Goal: Information Seeking & Learning: Find specific fact

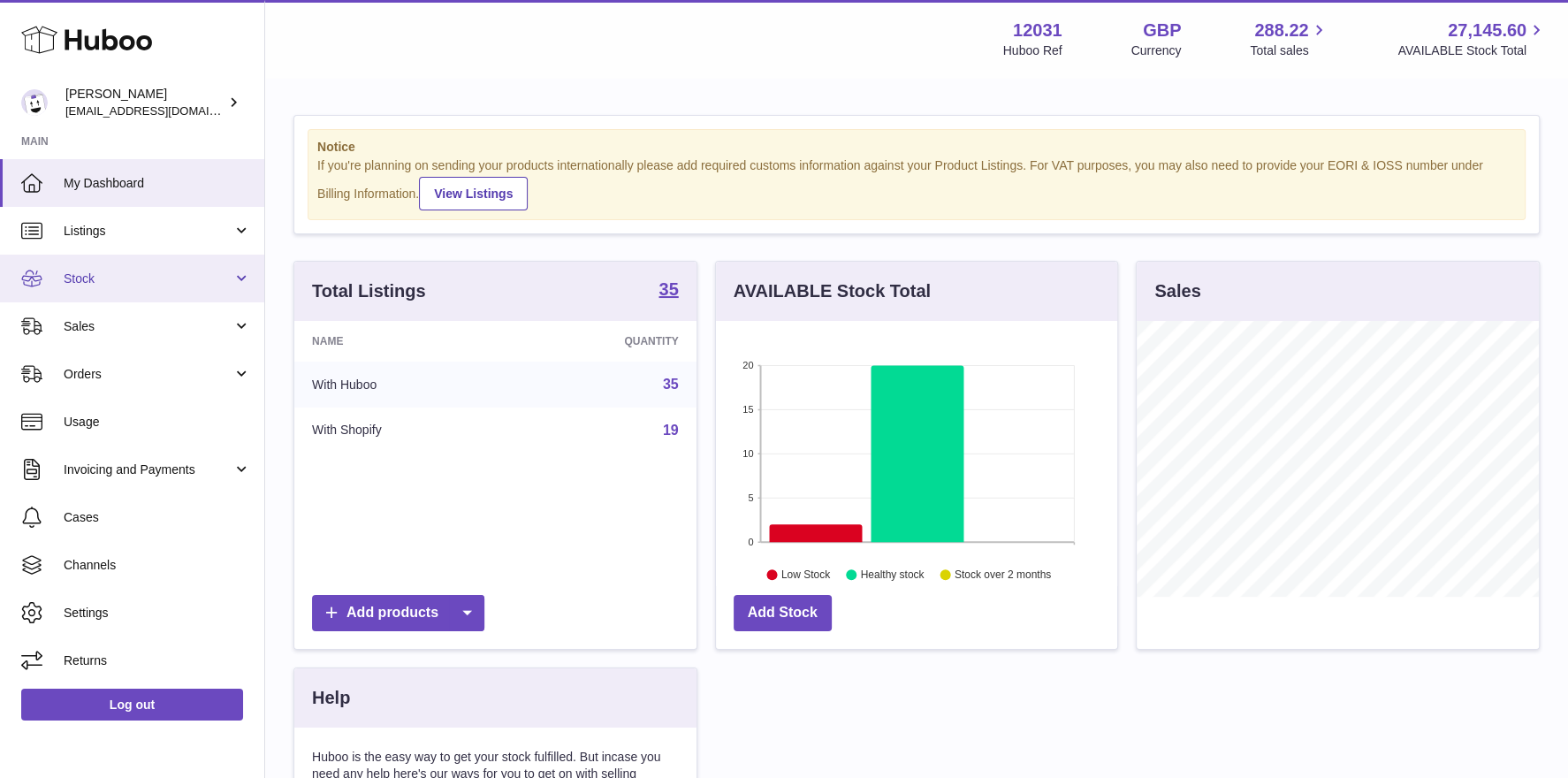
scroll to position [275, 403]
click at [102, 280] on span "Stock" at bounding box center [148, 278] width 169 height 17
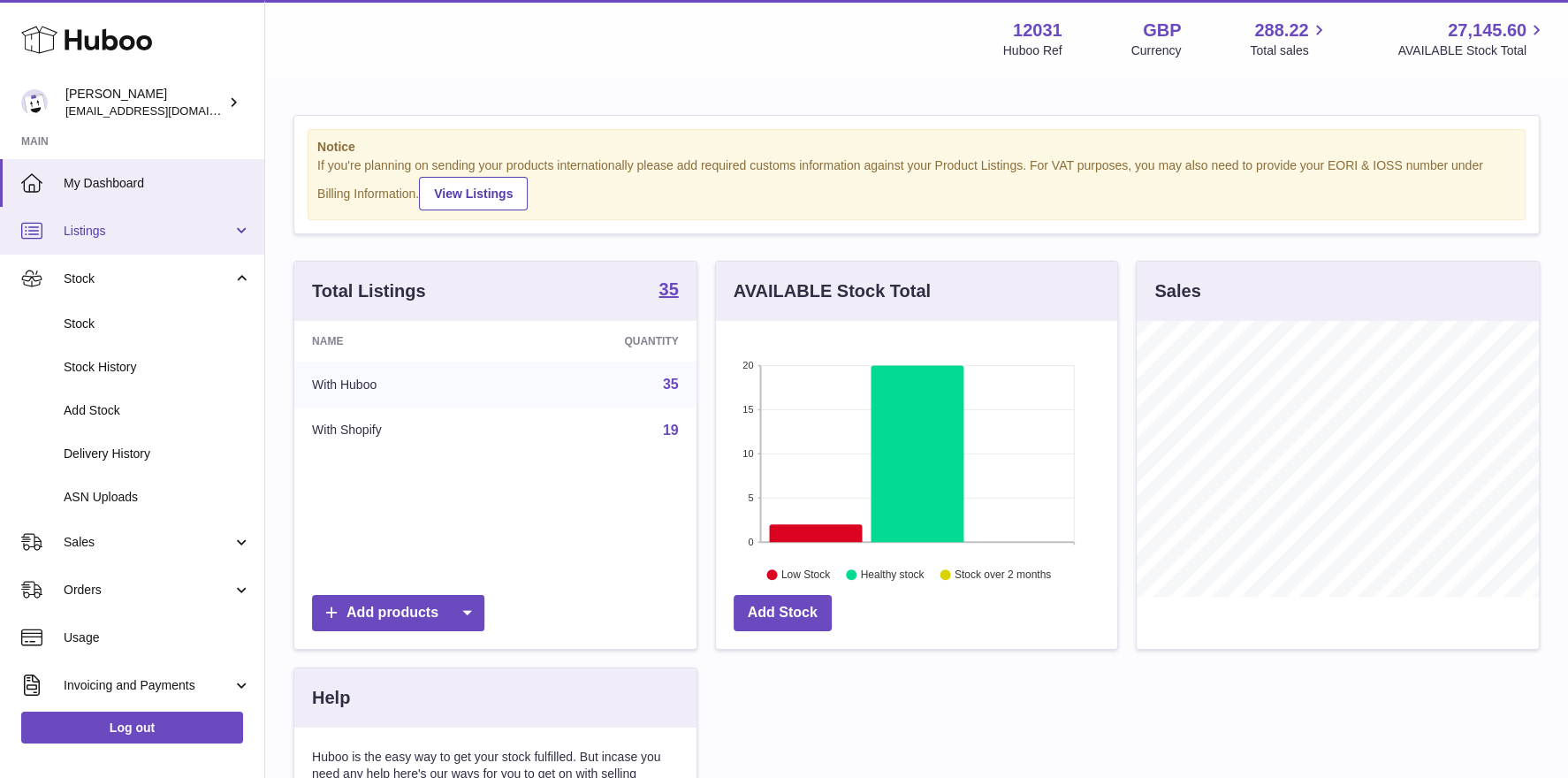
click at [96, 223] on span "Listings" at bounding box center [148, 231] width 169 height 17
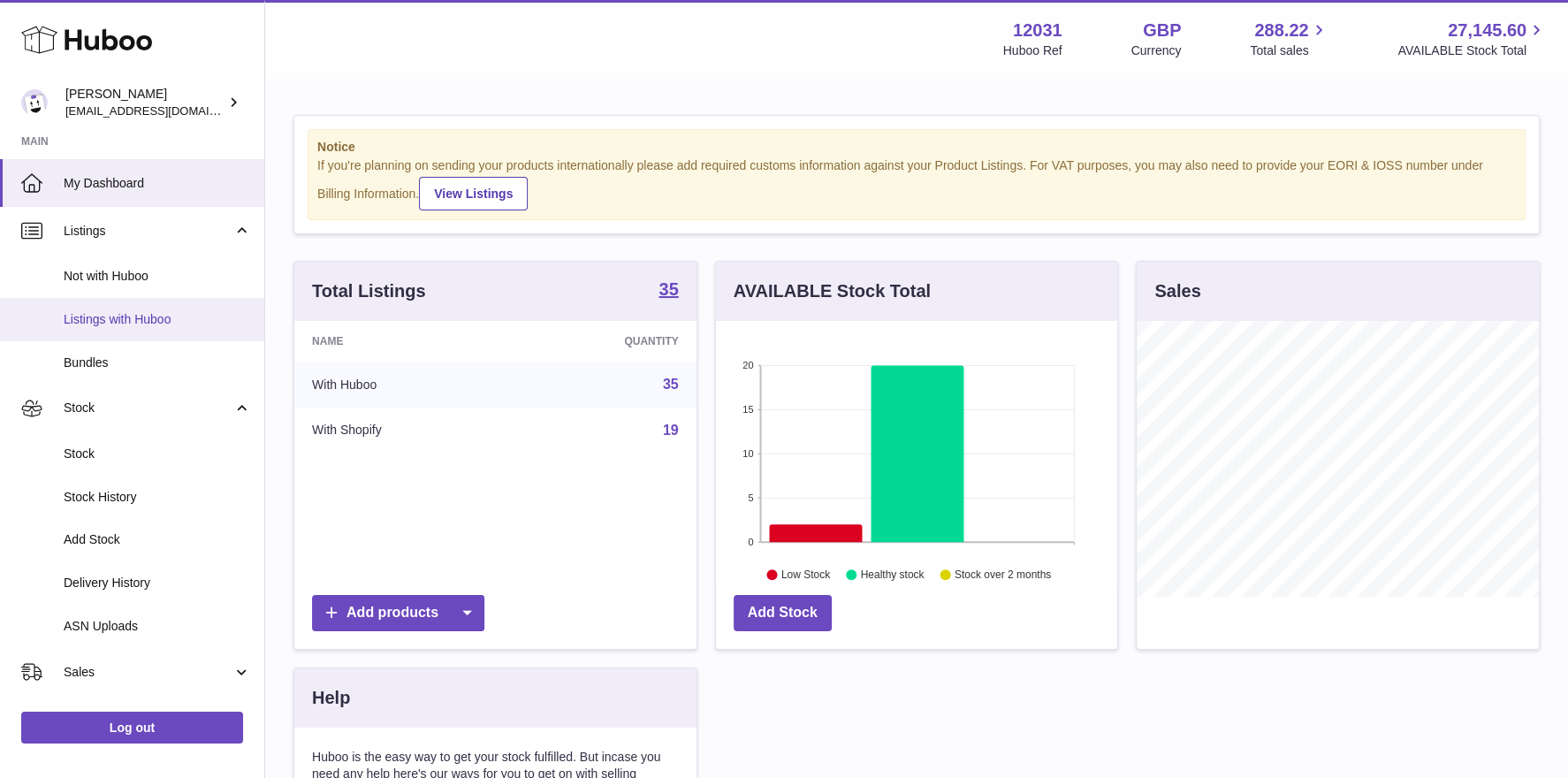
click at [101, 323] on span "Listings with Huboo" at bounding box center [157, 319] width 188 height 17
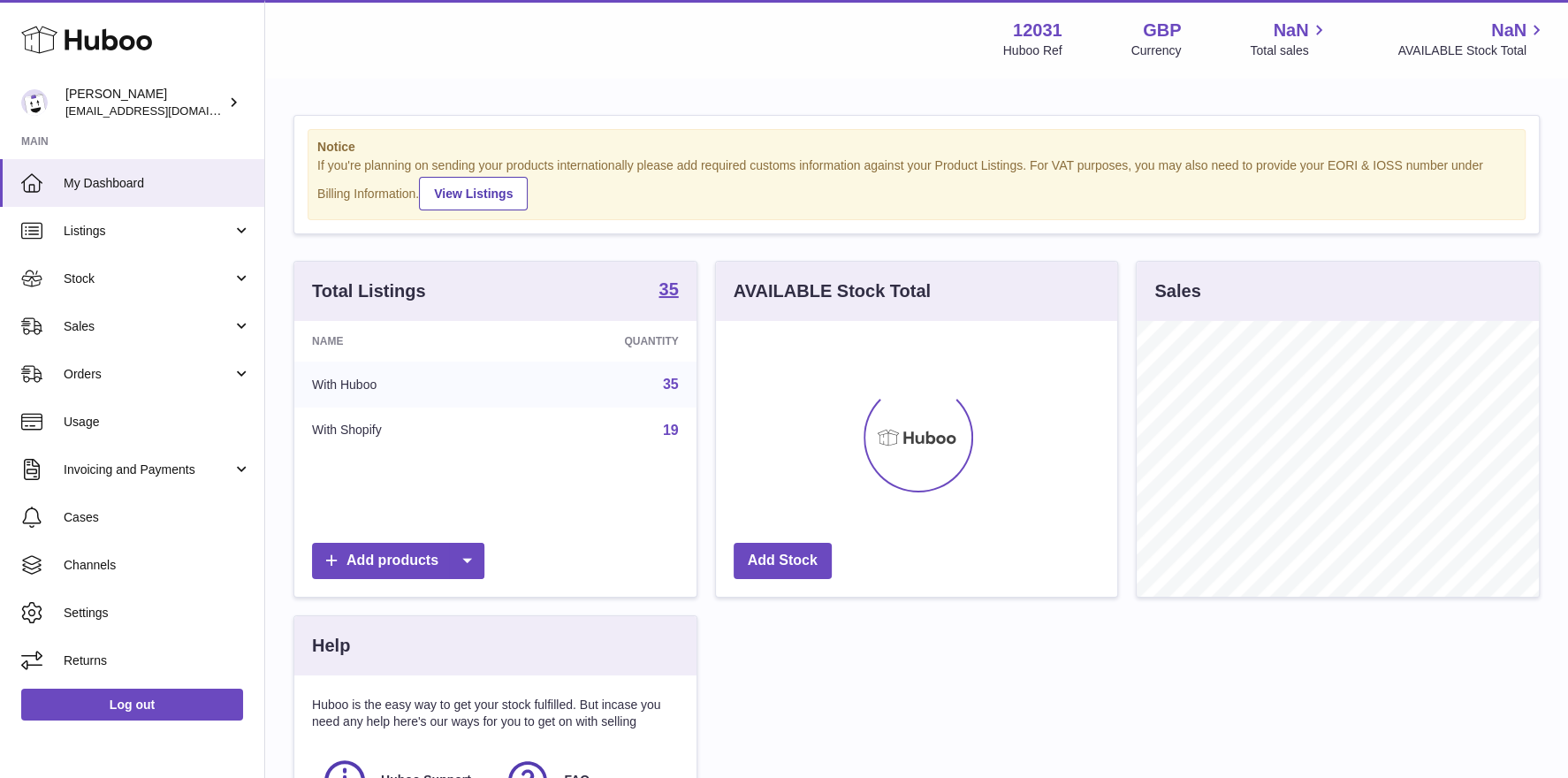
scroll to position [275, 403]
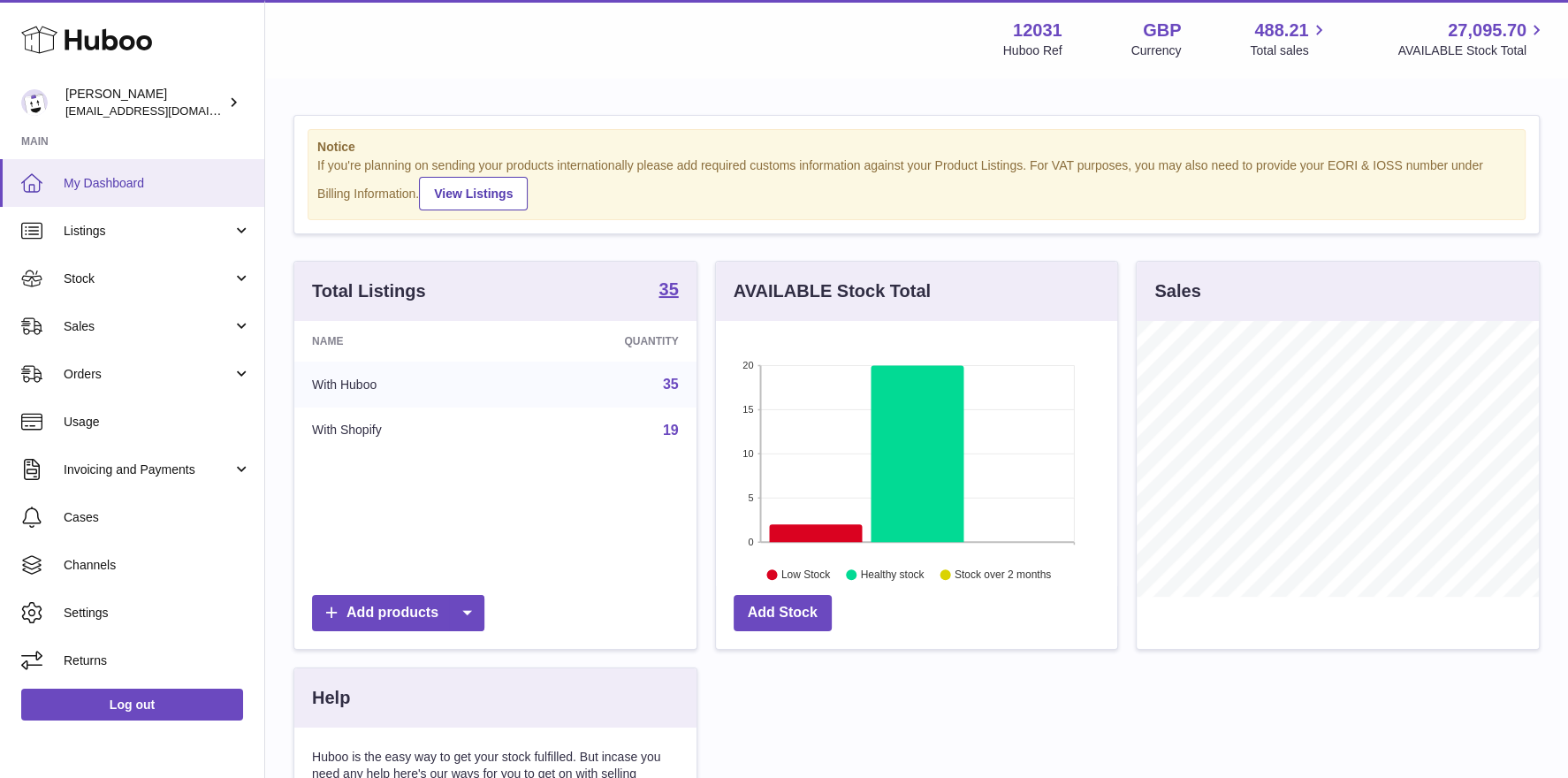
click at [131, 204] on link "My Dashboard" at bounding box center [132, 182] width 264 height 48
click at [113, 238] on span "Listings" at bounding box center [148, 231] width 169 height 17
click at [105, 229] on span "Listings" at bounding box center [148, 231] width 169 height 17
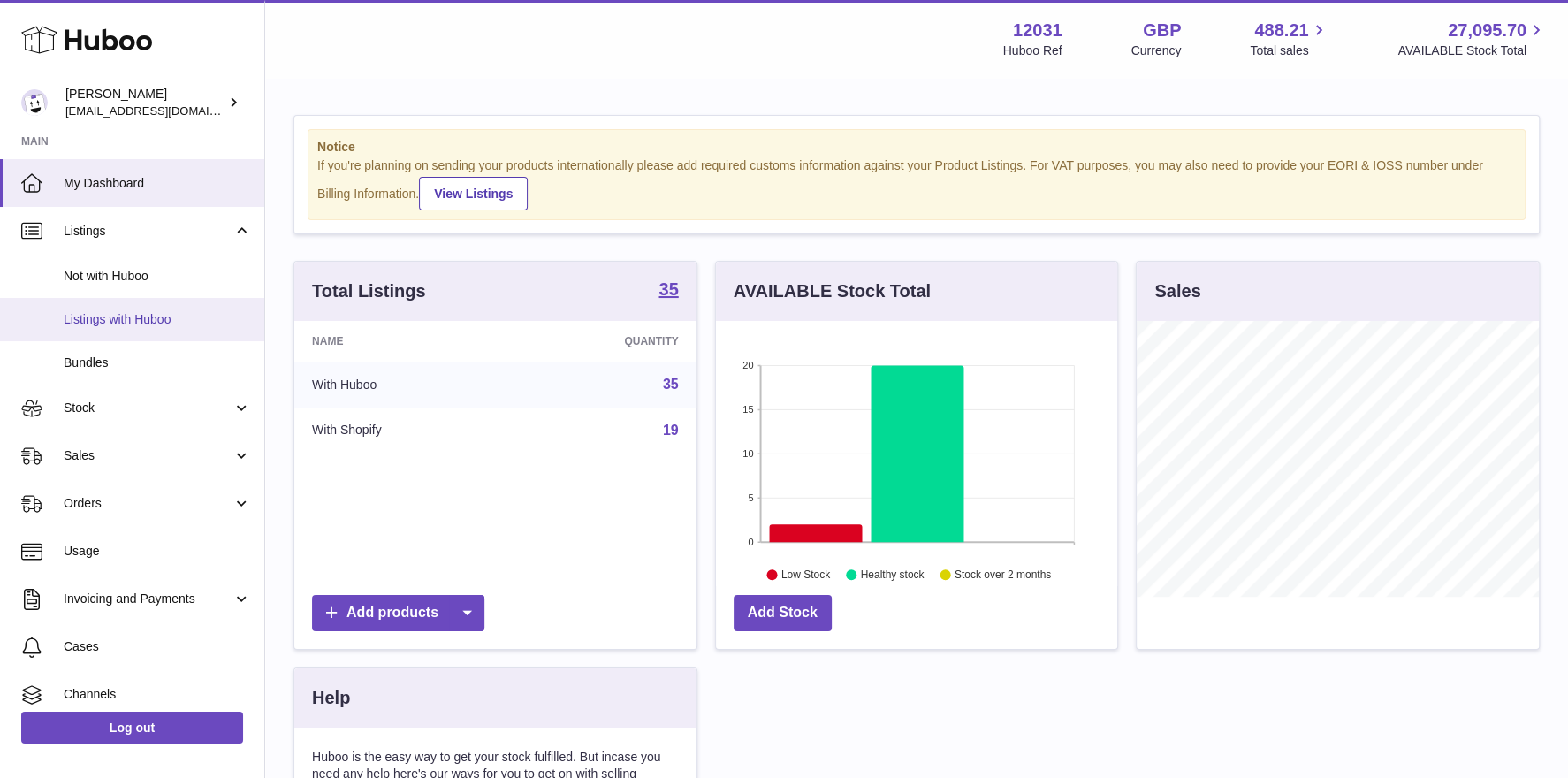
click at [104, 309] on link "Listings with Huboo" at bounding box center [132, 320] width 264 height 43
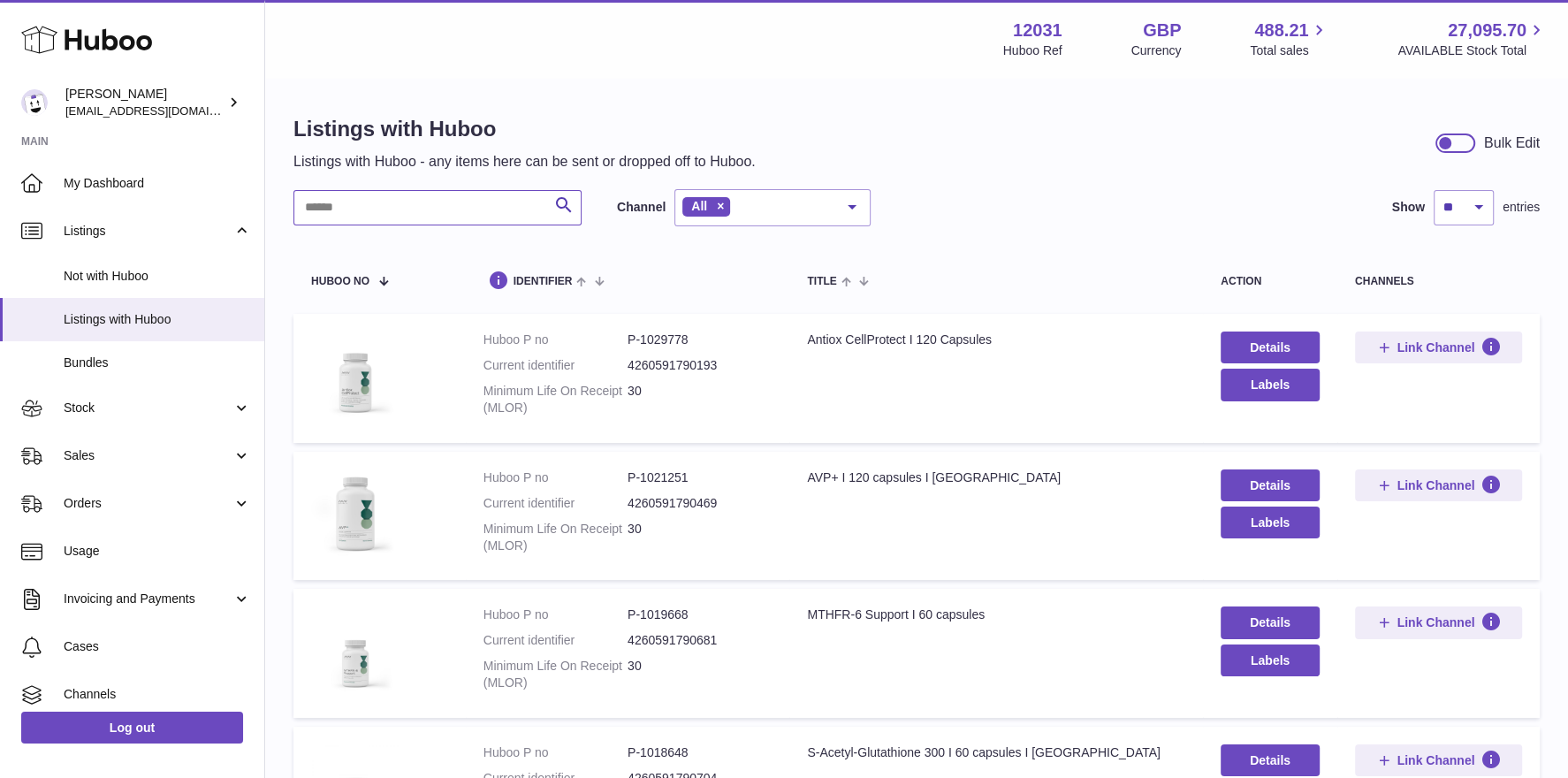
click at [381, 195] on input "text" at bounding box center [438, 208] width 288 height 35
type input "***"
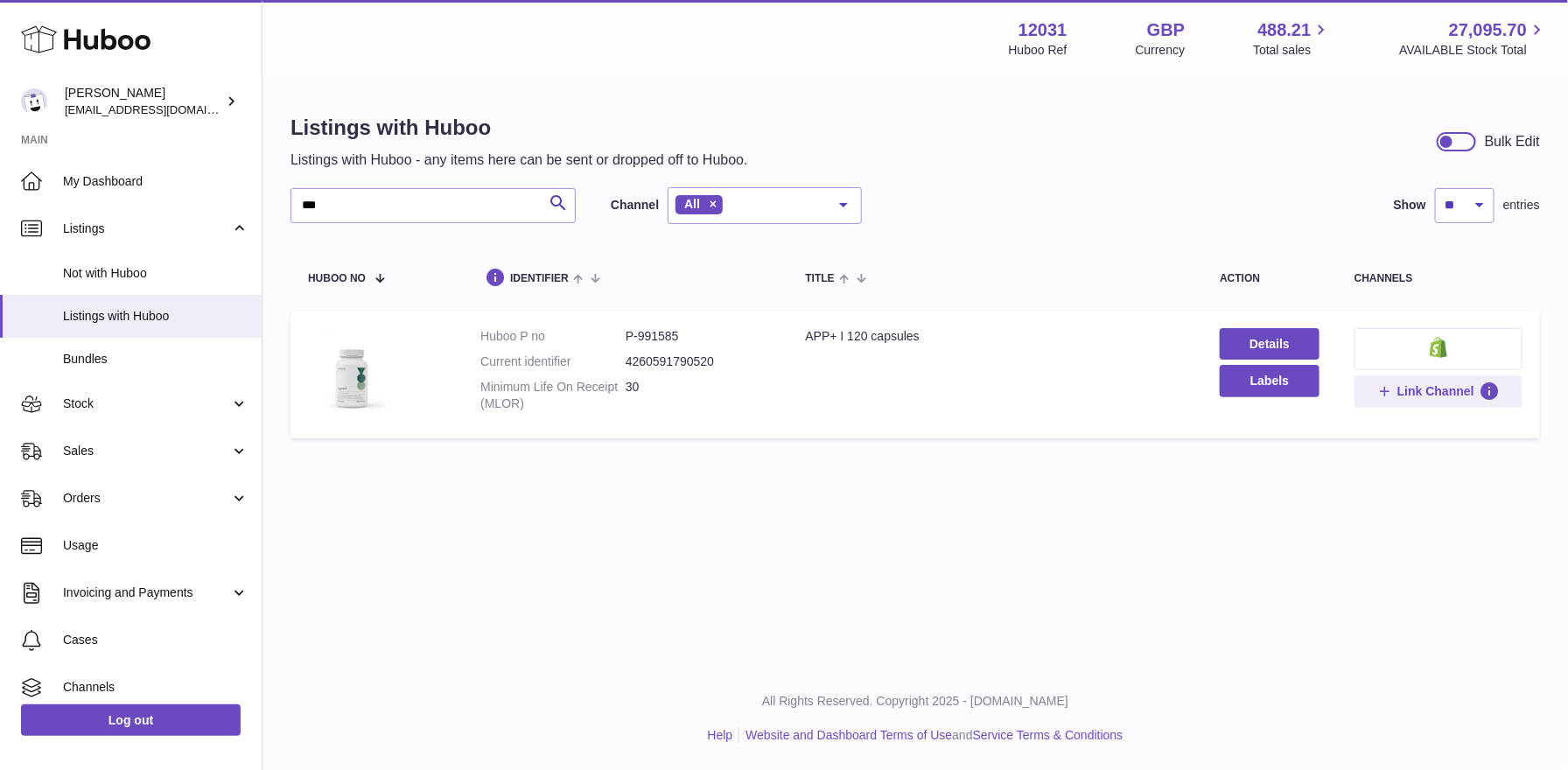
drag, startPoint x: 715, startPoint y: 365, endPoint x: 622, endPoint y: 365, distance: 93.0
click at [622, 365] on dl "Huboo P no P-991585 Current identifier 4260591790520 Minimum Life On Receipt (M…" at bounding box center [625, 374] width 290 height 92
copy dl "4260591790520"
